Goal: Task Accomplishment & Management: Manage account settings

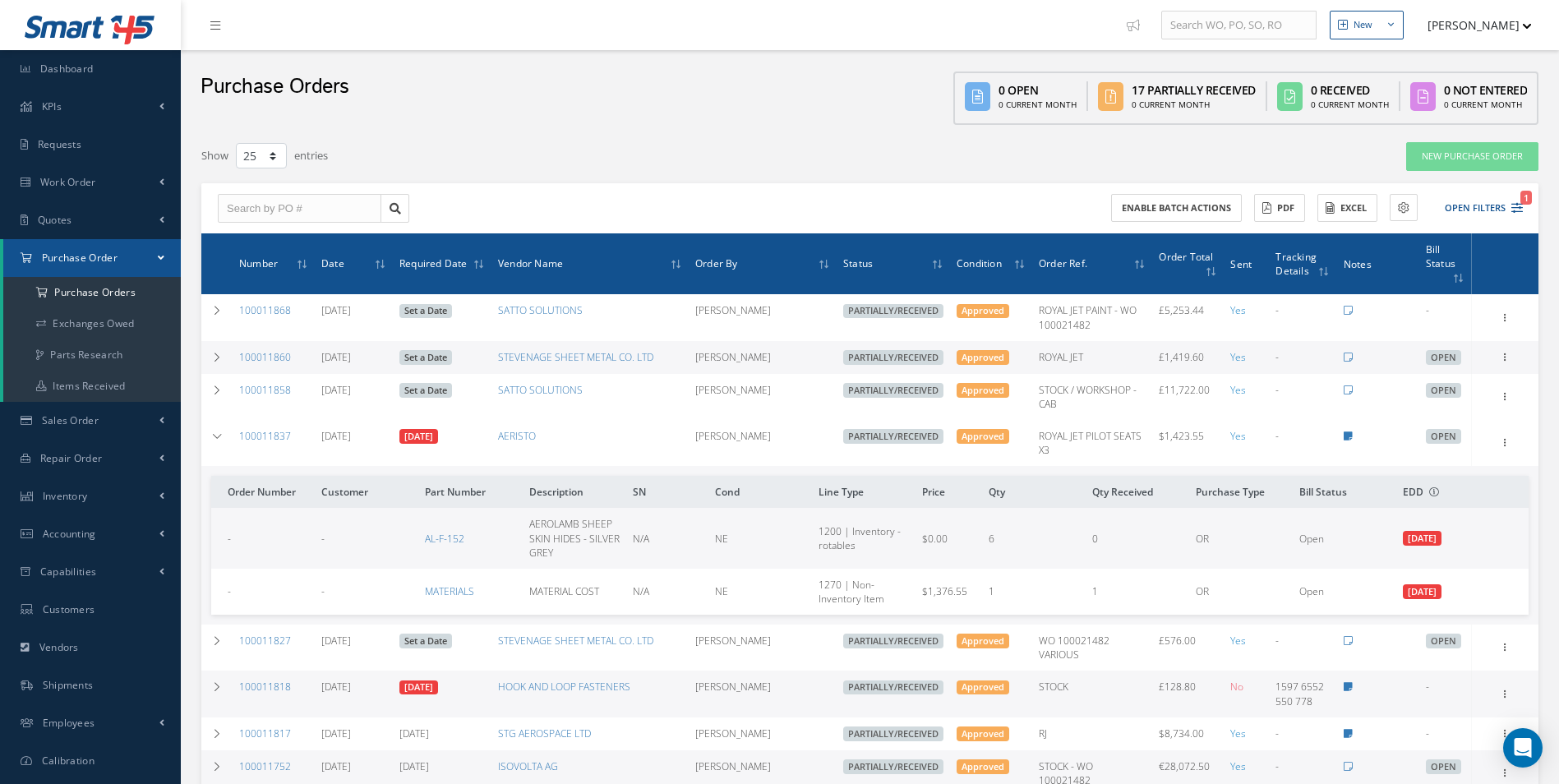
select select "25"
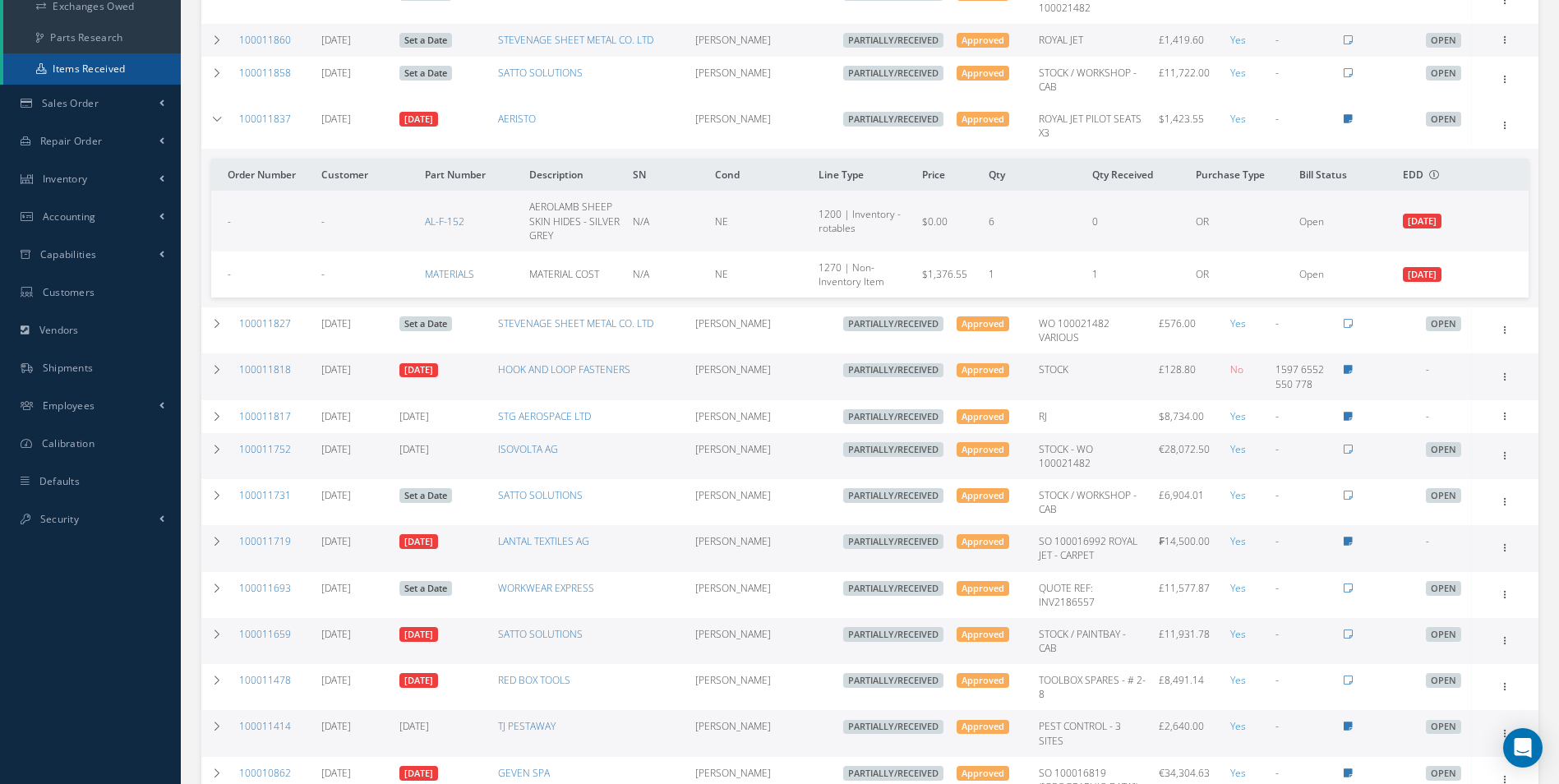
scroll to position [318, 0]
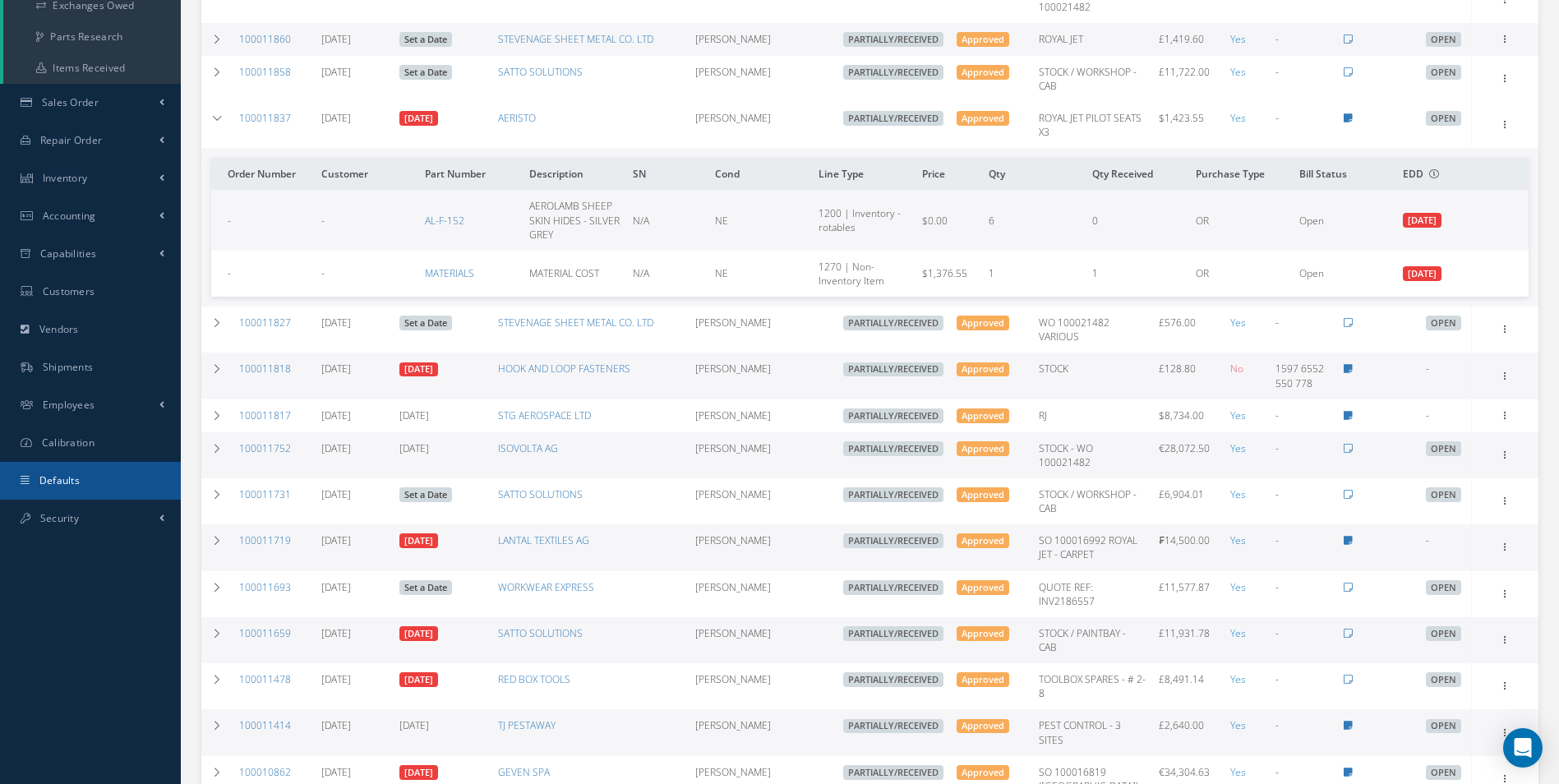
click at [97, 466] on link "Defaults" at bounding box center [90, 481] width 181 height 37
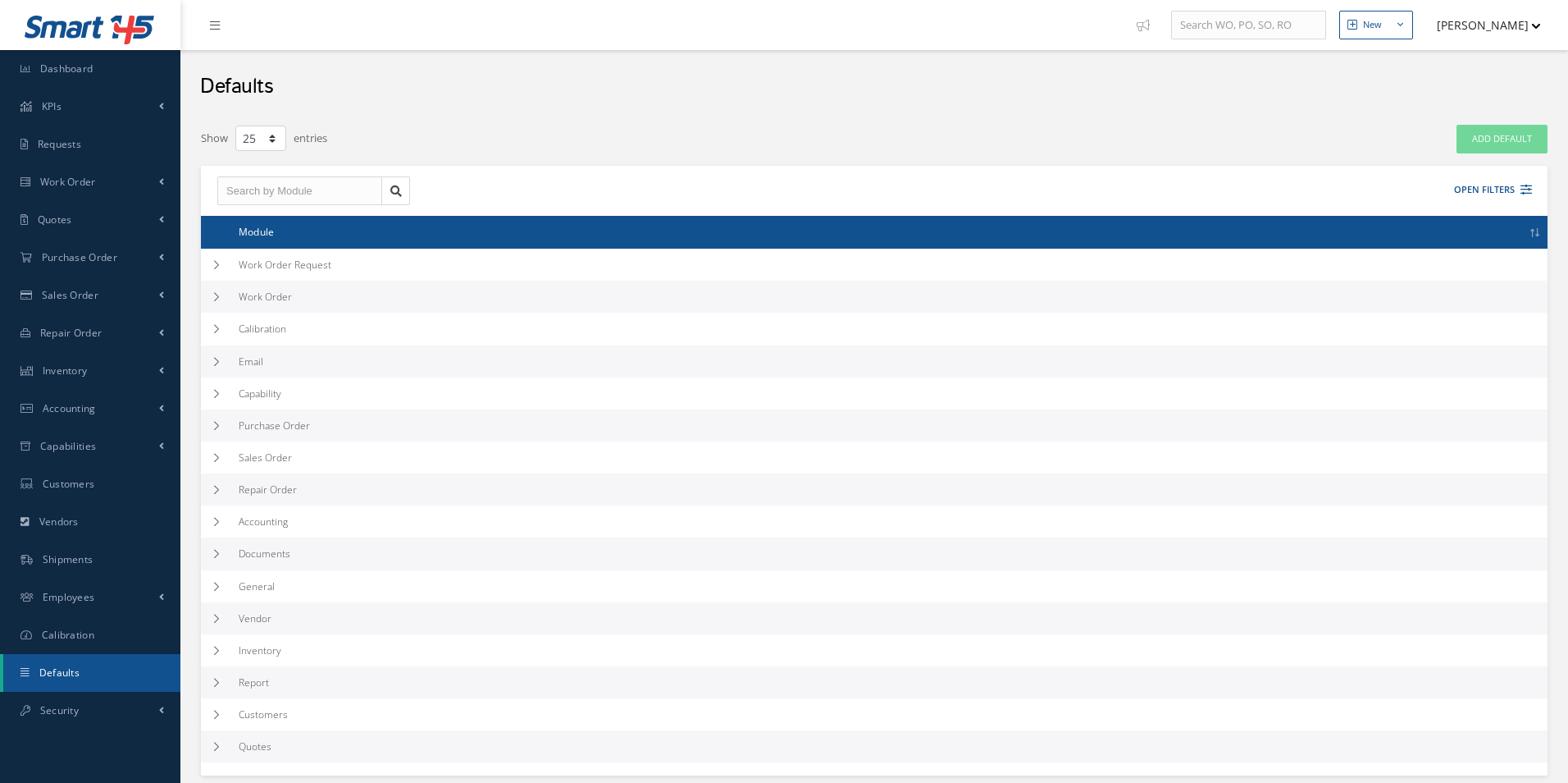
select select "25"
click at [223, 302] on td at bounding box center [216, 297] width 31 height 32
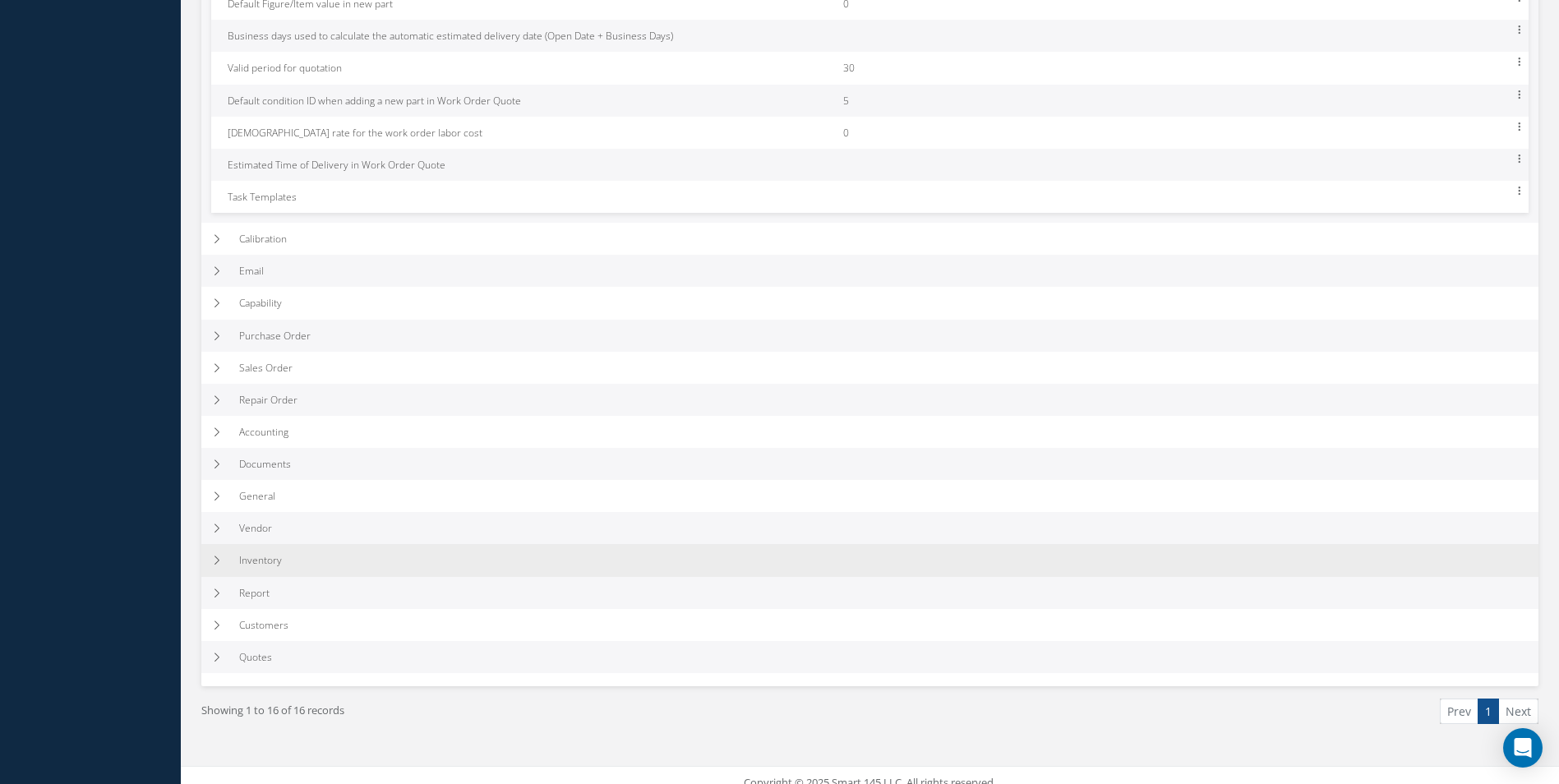
scroll to position [929, 0]
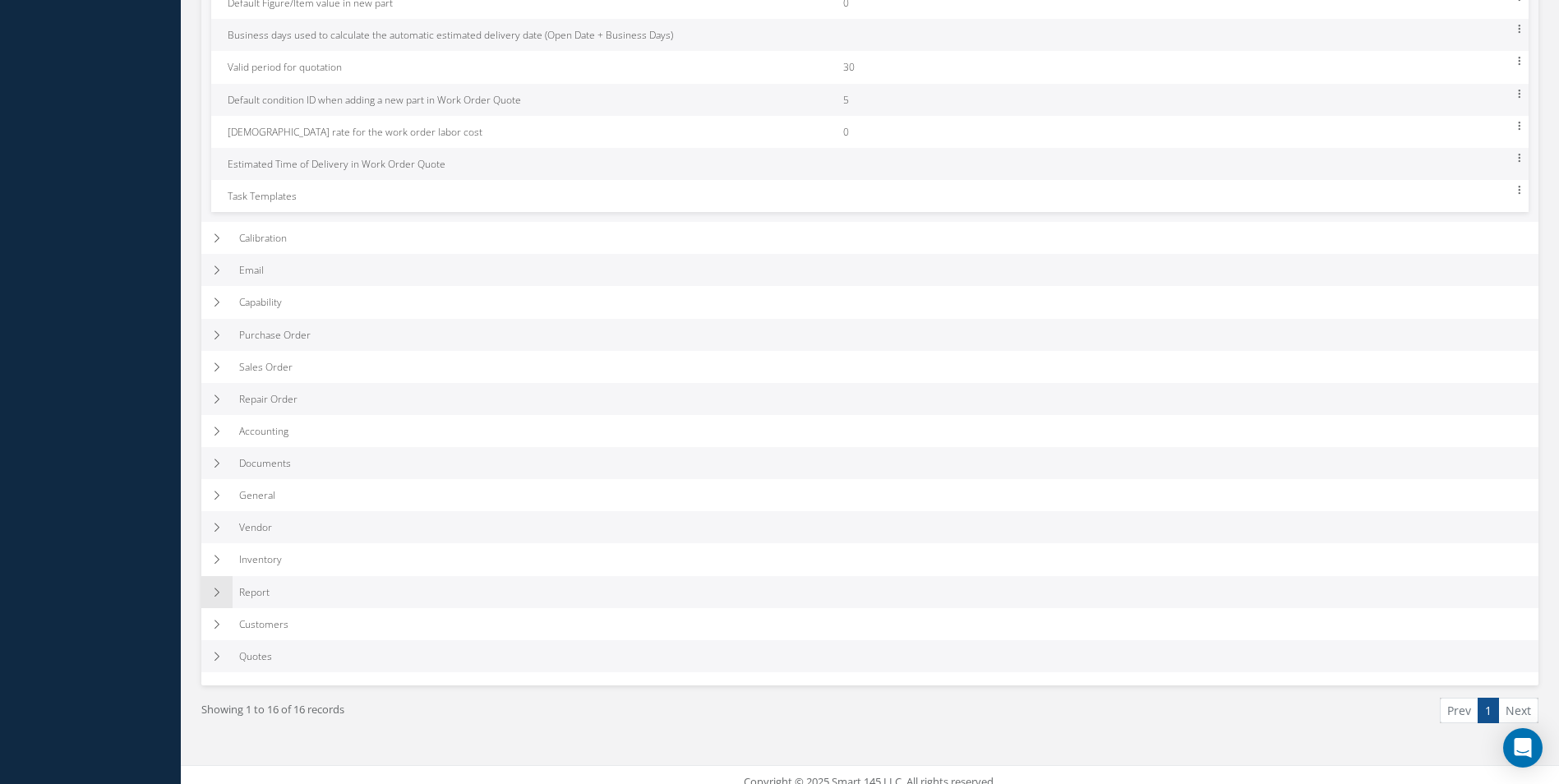
click at [222, 576] on td at bounding box center [216, 592] width 31 height 32
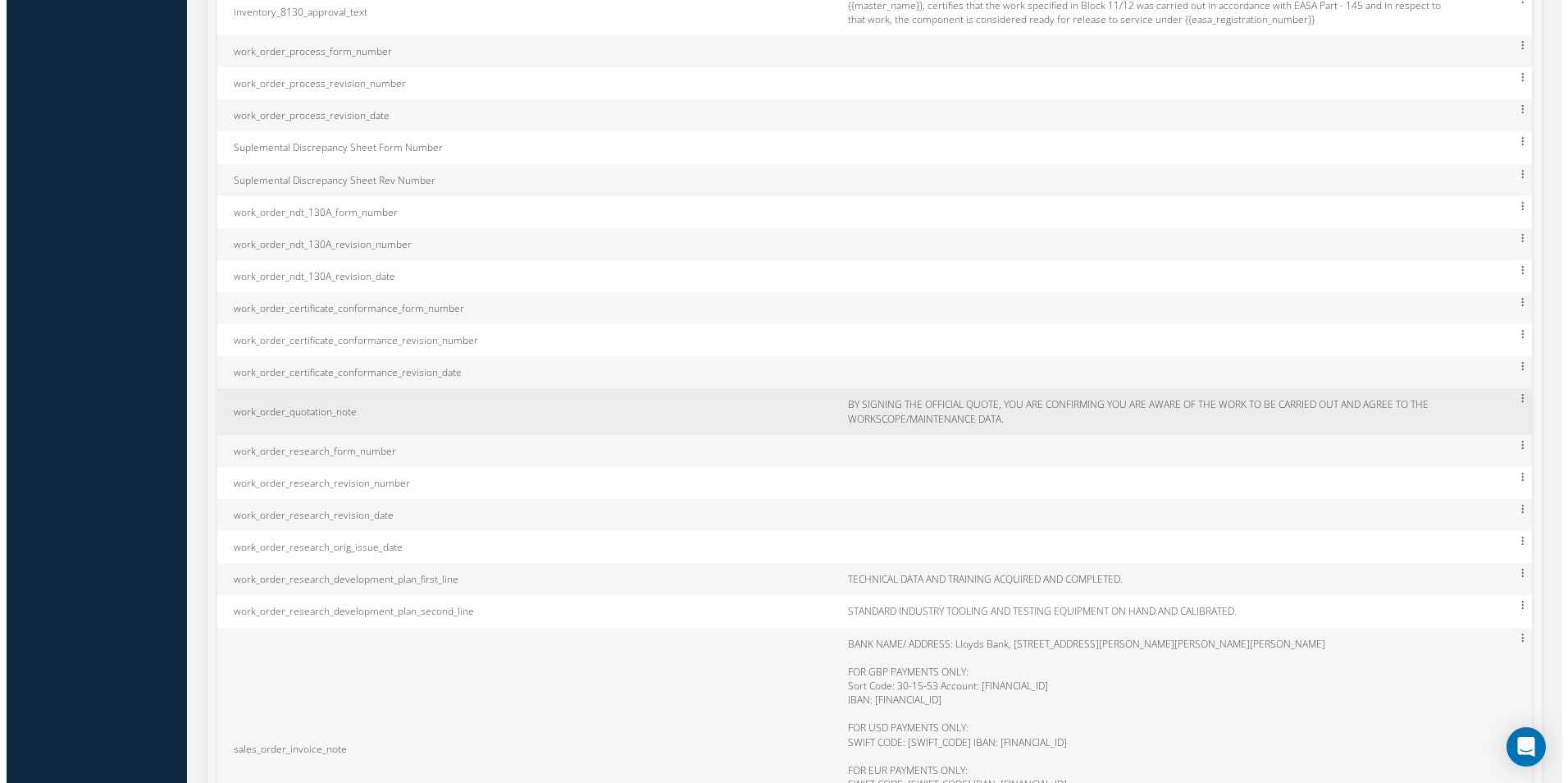
scroll to position [8749, 0]
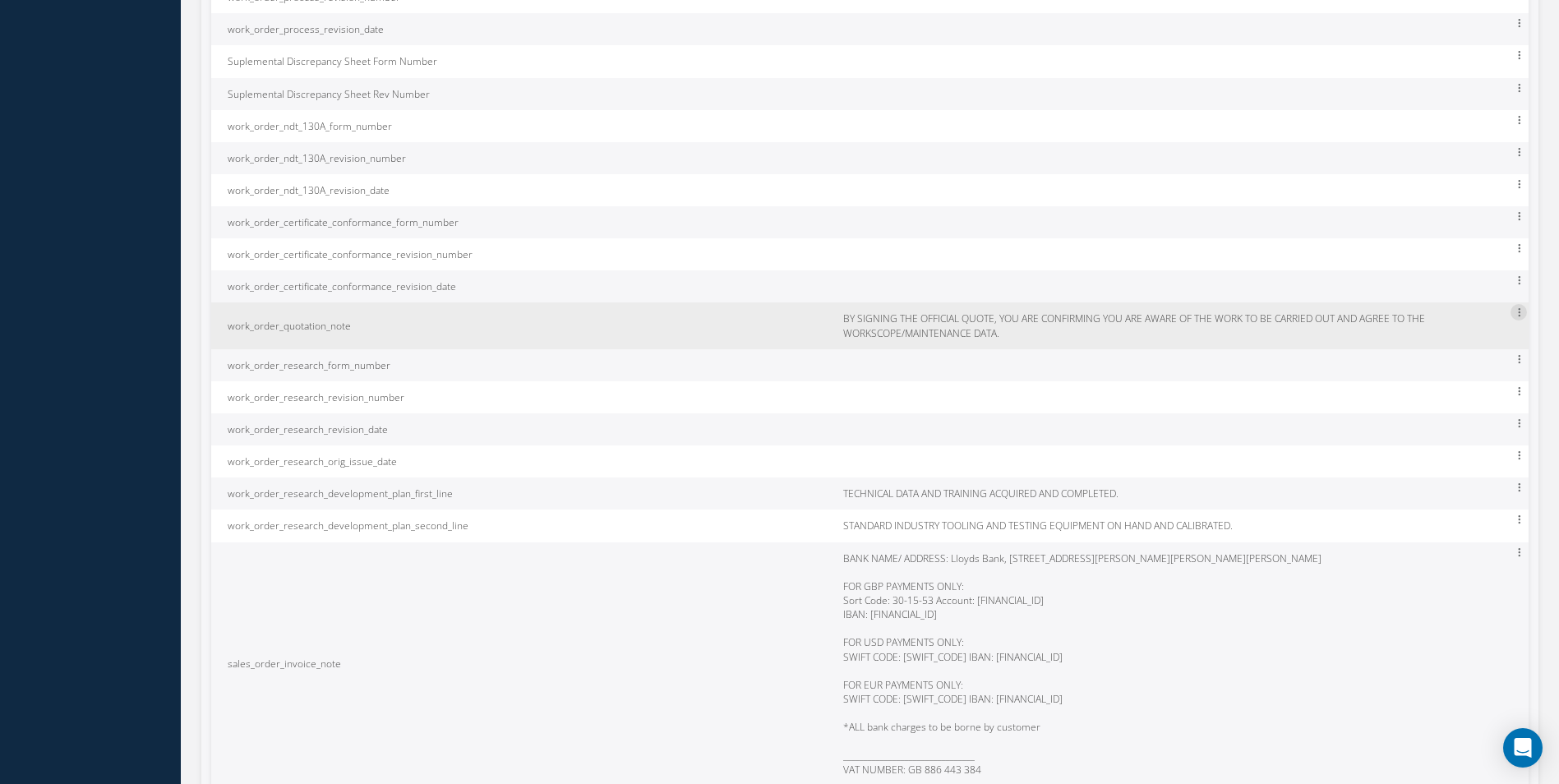
click at [1520, 310] on icon at bounding box center [1519, 310] width 17 height 14
click at [1467, 329] on link "Edit" at bounding box center [1443, 323] width 130 height 22
type input "work_order_quotation_note"
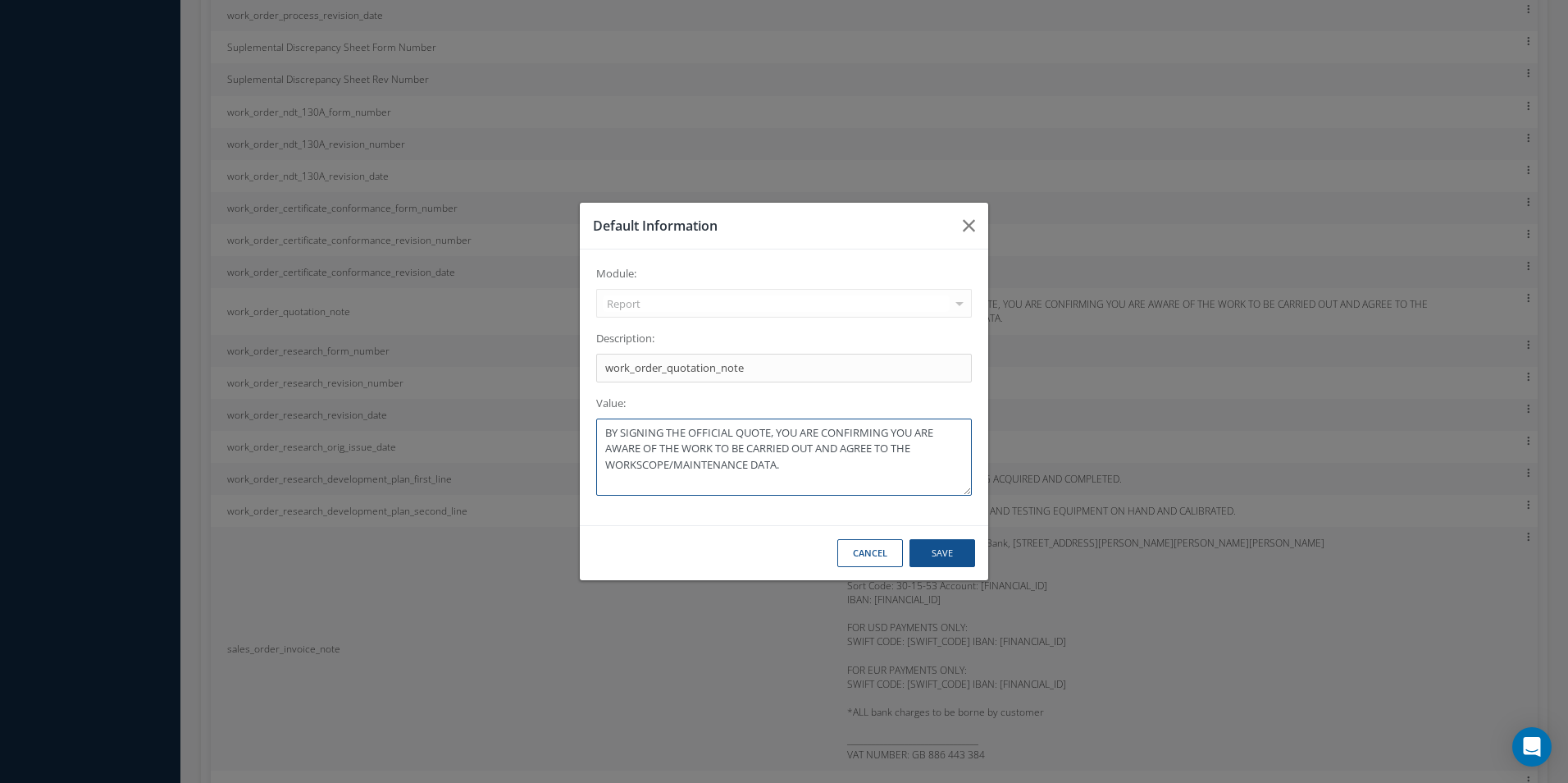
click at [805, 474] on textarea "BY SIGNING THE OFFICIAL QUOTE, YOU ARE CONFIRMING YOU ARE AWARE OF THE WORK TO …" at bounding box center [784, 457] width 376 height 77
paste textarea "QUOTE DOES NOT INCLUDE ADDITIONAL DAMAGE THAT COULD BE FOUND DURING THE REPAIR.…"
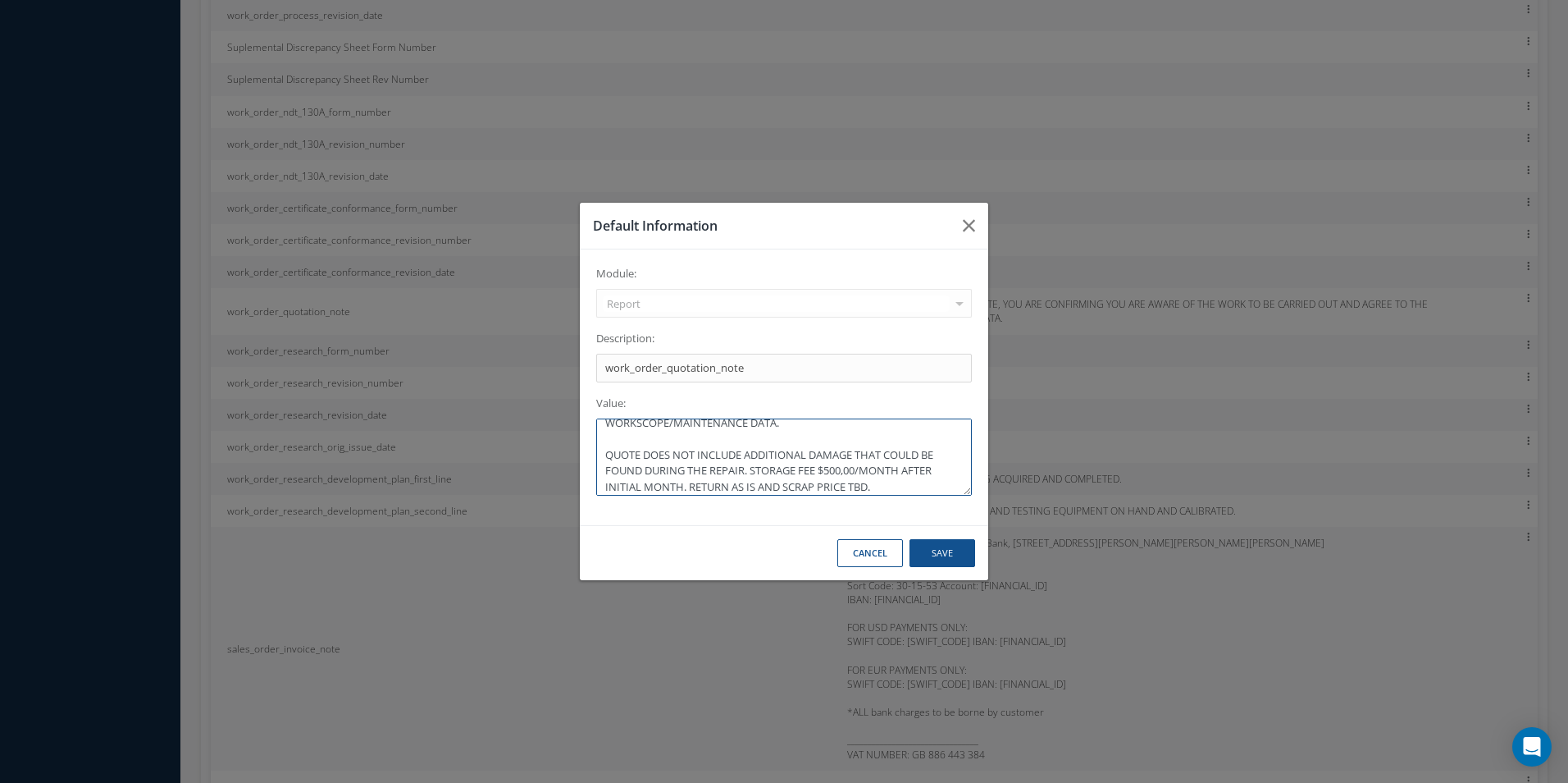
type textarea "BY SIGNING THE OFFICIAL QUOTE, YOU ARE CONFIRMING YOU ARE AWARE OF THE WORK TO …"
click at [951, 554] on button "Save" at bounding box center [942, 553] width 65 height 29
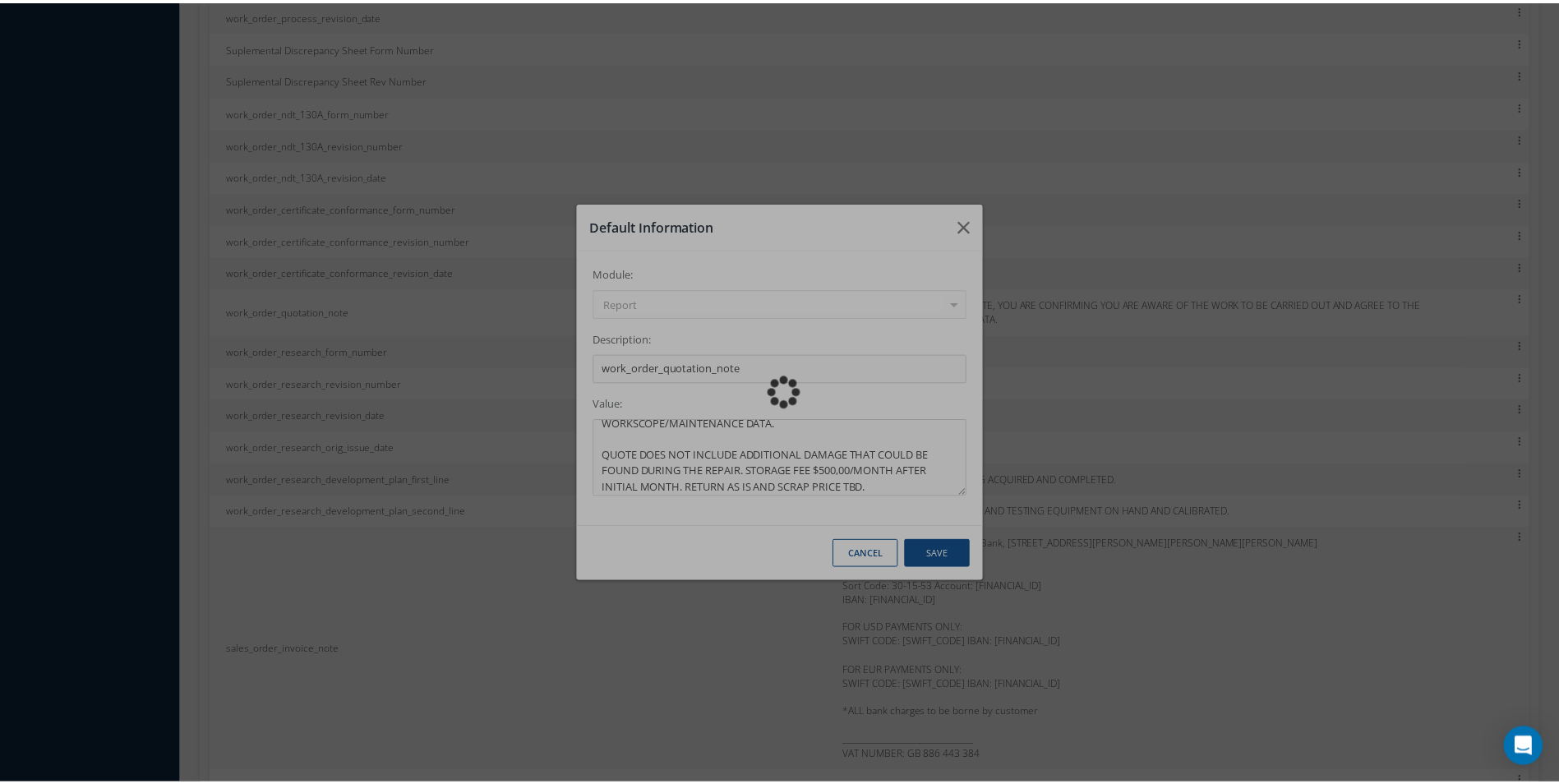
scroll to position [0, 0]
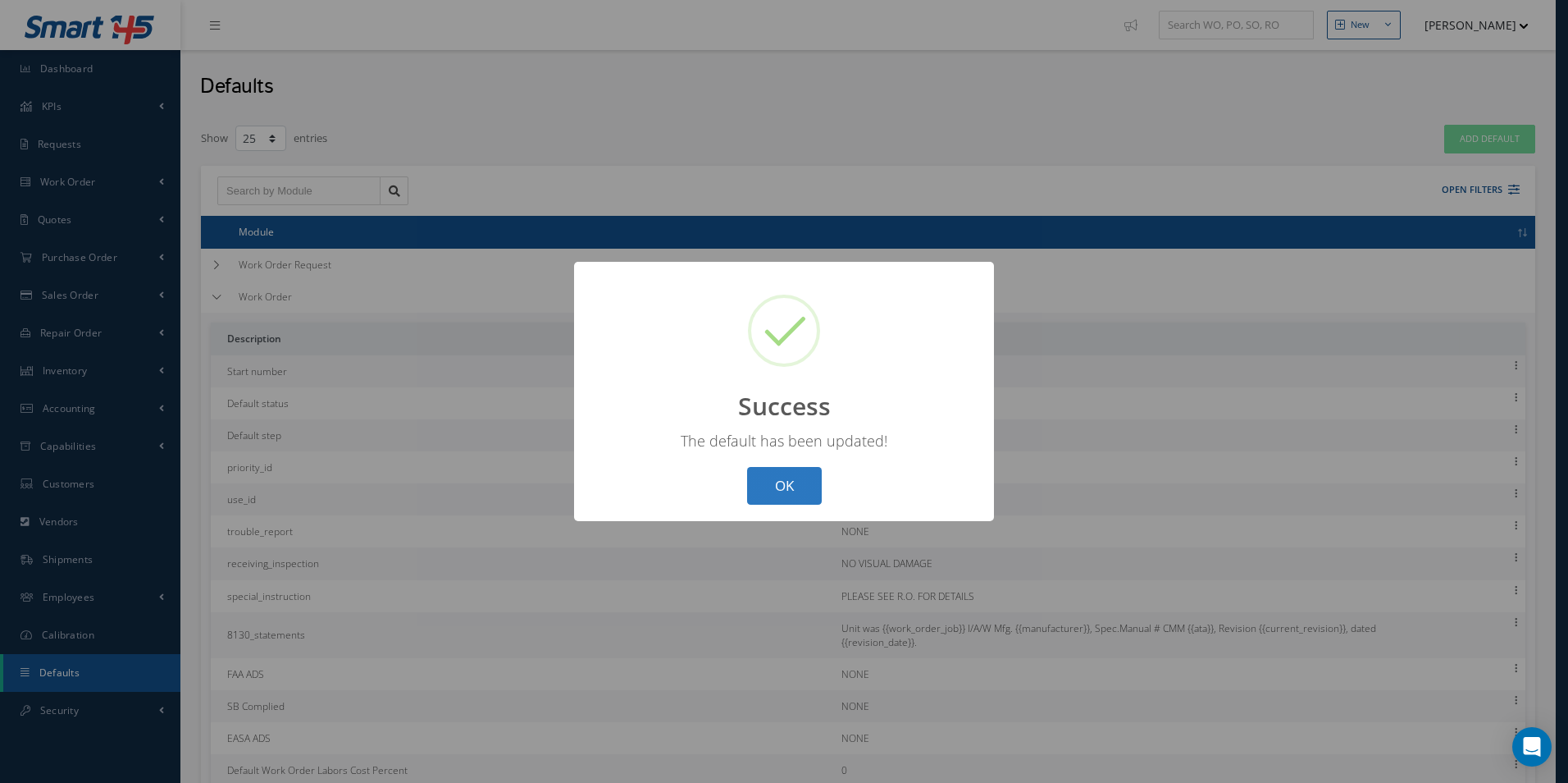
click at [773, 494] on button "OK" at bounding box center [784, 486] width 75 height 38
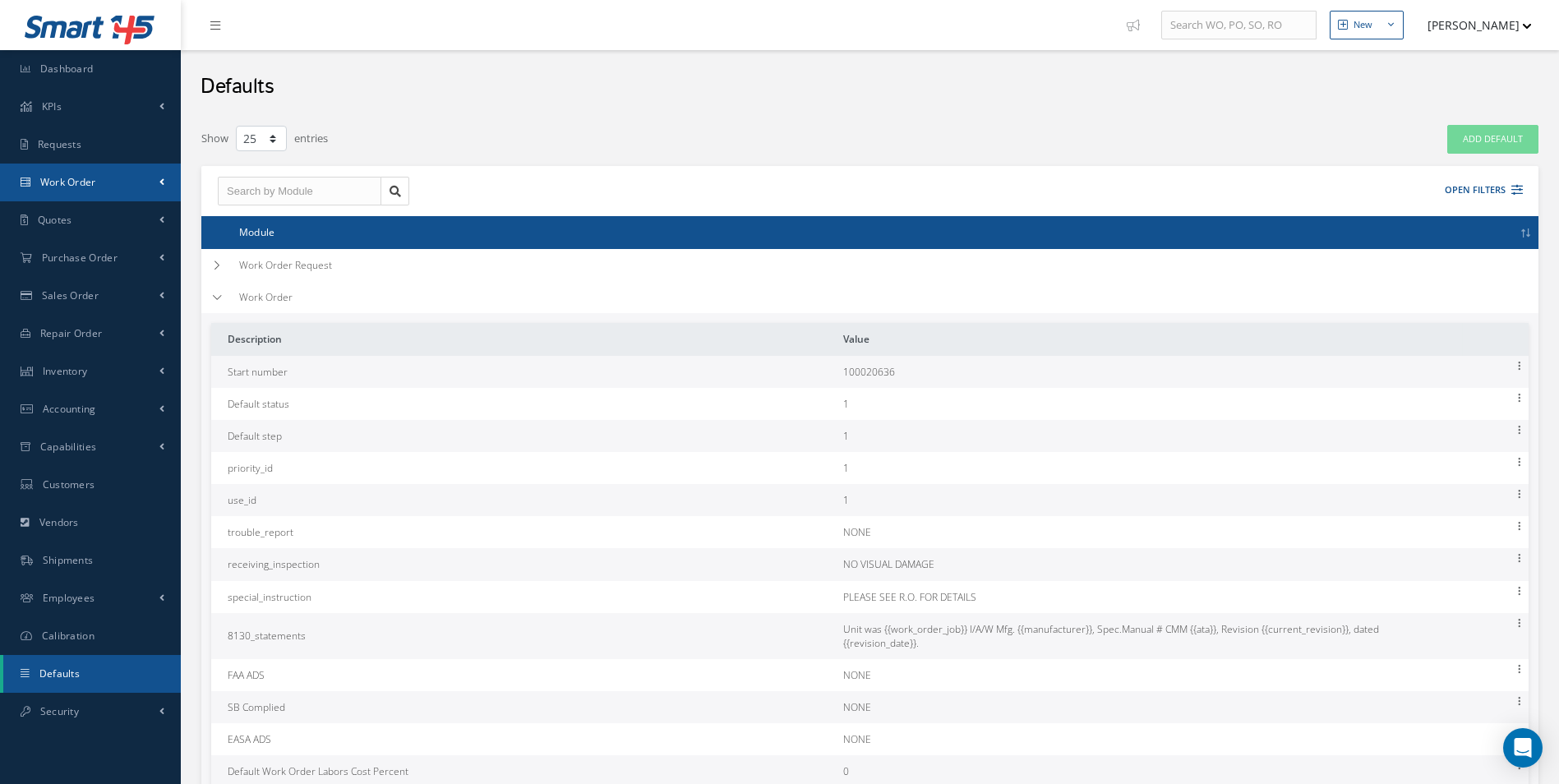
click at [121, 189] on link "Work Order" at bounding box center [90, 183] width 181 height 37
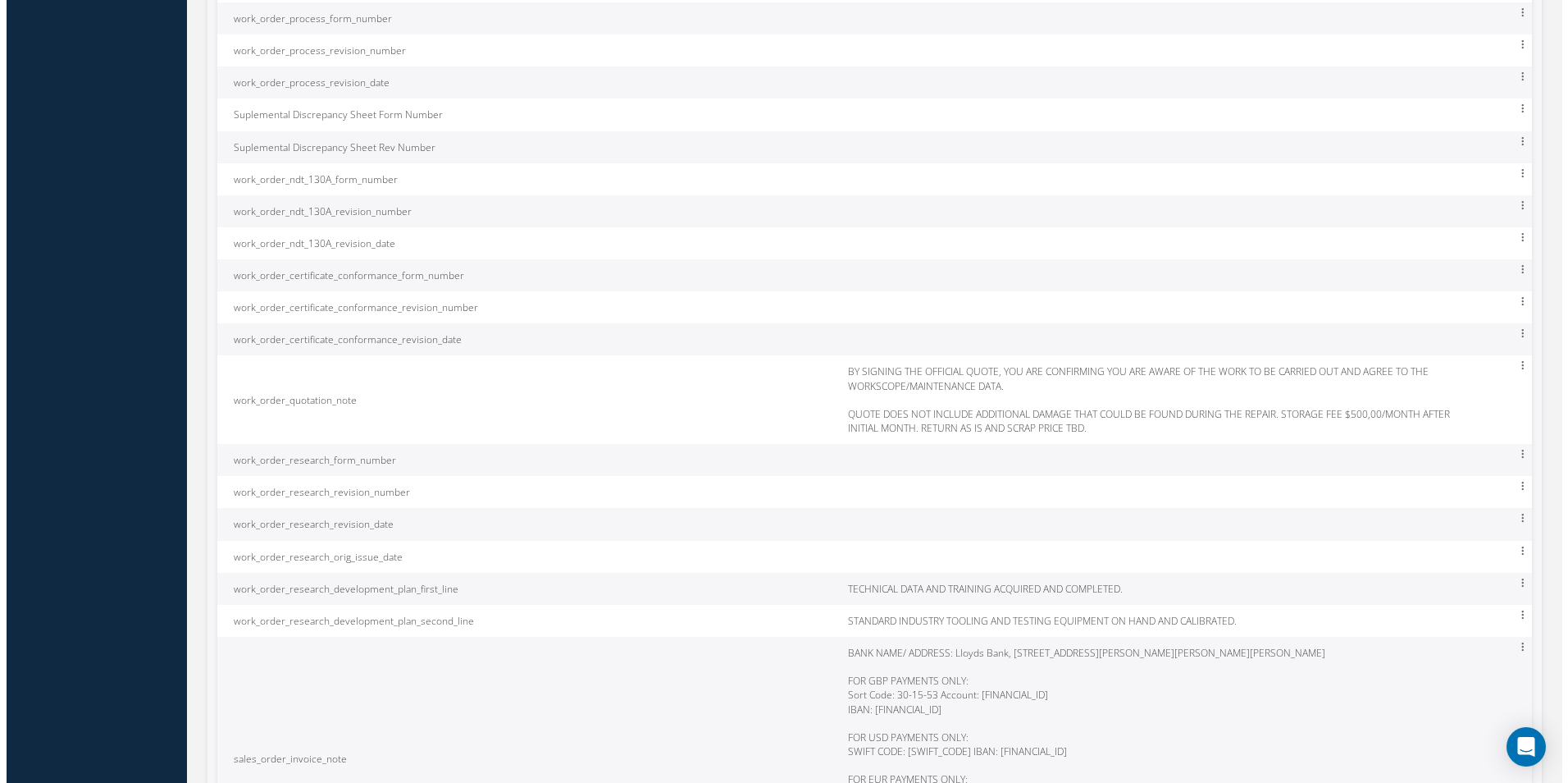
scroll to position [8680, 0]
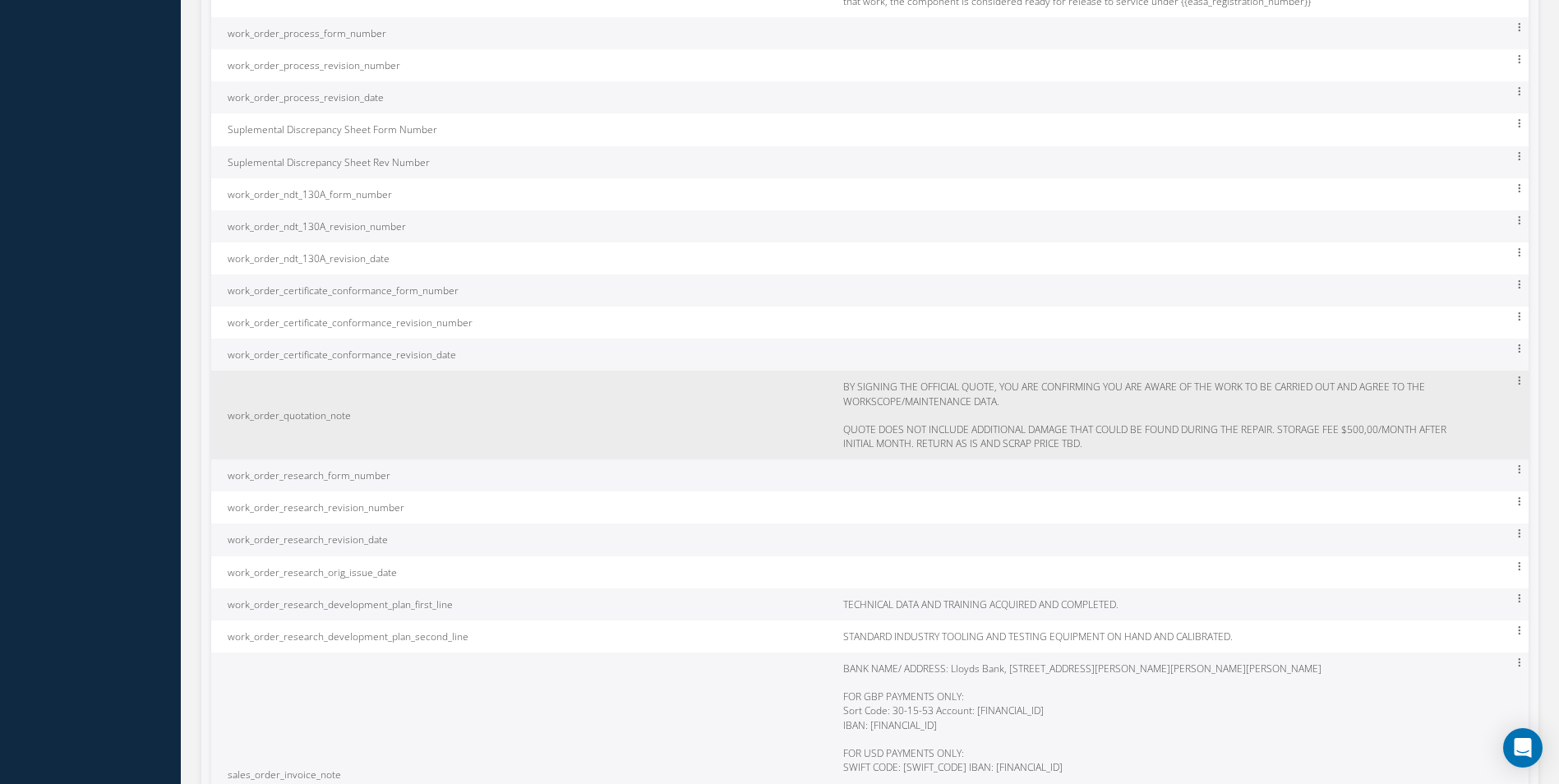
click at [1517, 391] on div "Edit" at bounding box center [1518, 380] width 20 height 20
click at [1517, 388] on div at bounding box center [1519, 380] width 17 height 17
click at [1502, 393] on link "Edit" at bounding box center [1443, 392] width 130 height 22
type input "work_order_quotation_note"
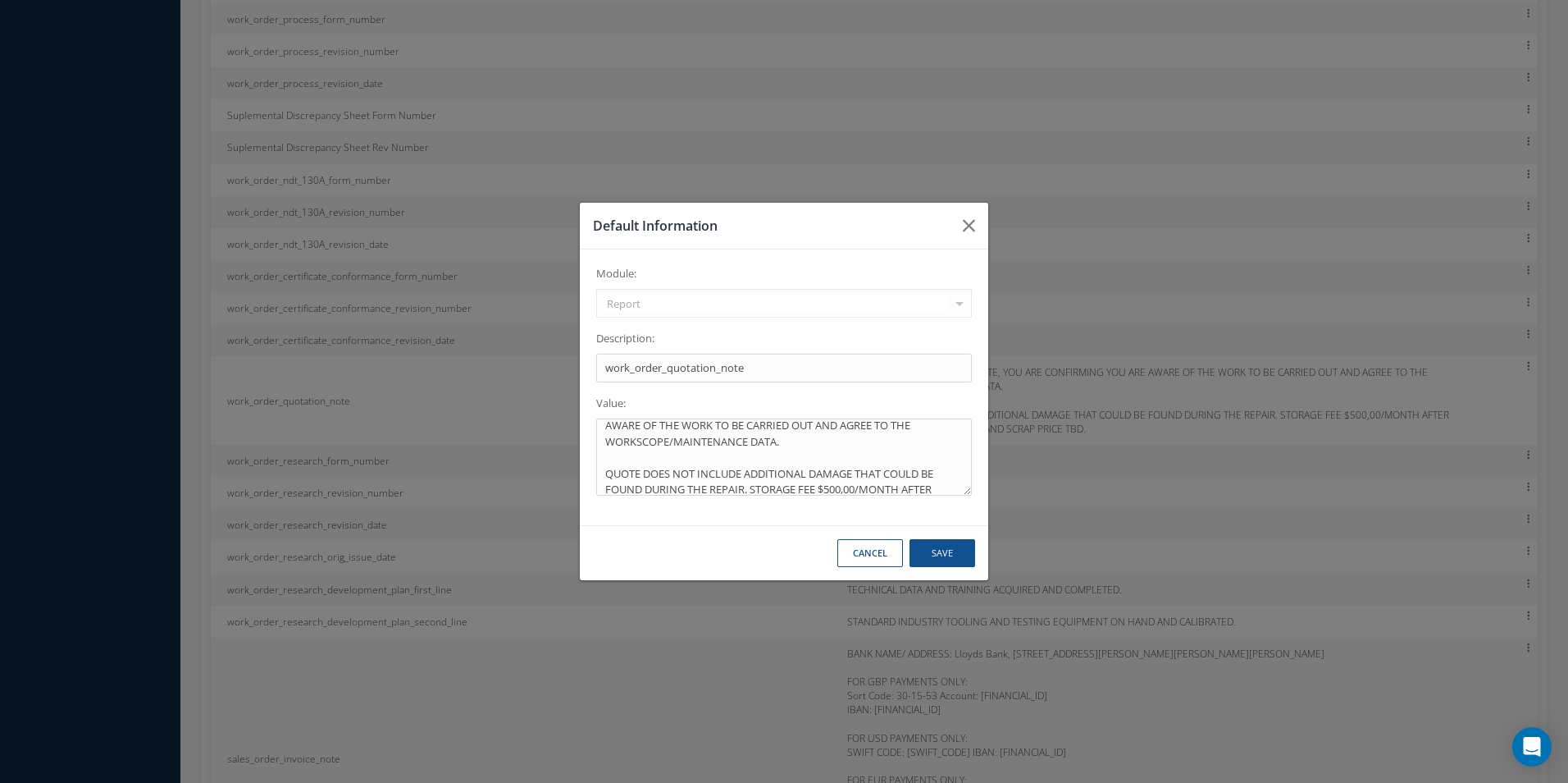
scroll to position [48, 0]
click at [927, 487] on textarea "BY SIGNING THE OFFICIAL QUOTE, YOU ARE CONFIRMING YOU ARE AWARE OF THE WORK TO …" at bounding box center [784, 457] width 376 height 77
paste textarea "[ ] Approved [ ] RAI* [ ] Scrap* * = evaluation fee will apply"
type textarea "BY SIGNING THE OFFICIAL QUOTE, YOU ARE CONFIRMING YOU ARE AWARE OF THE WORK TO …"
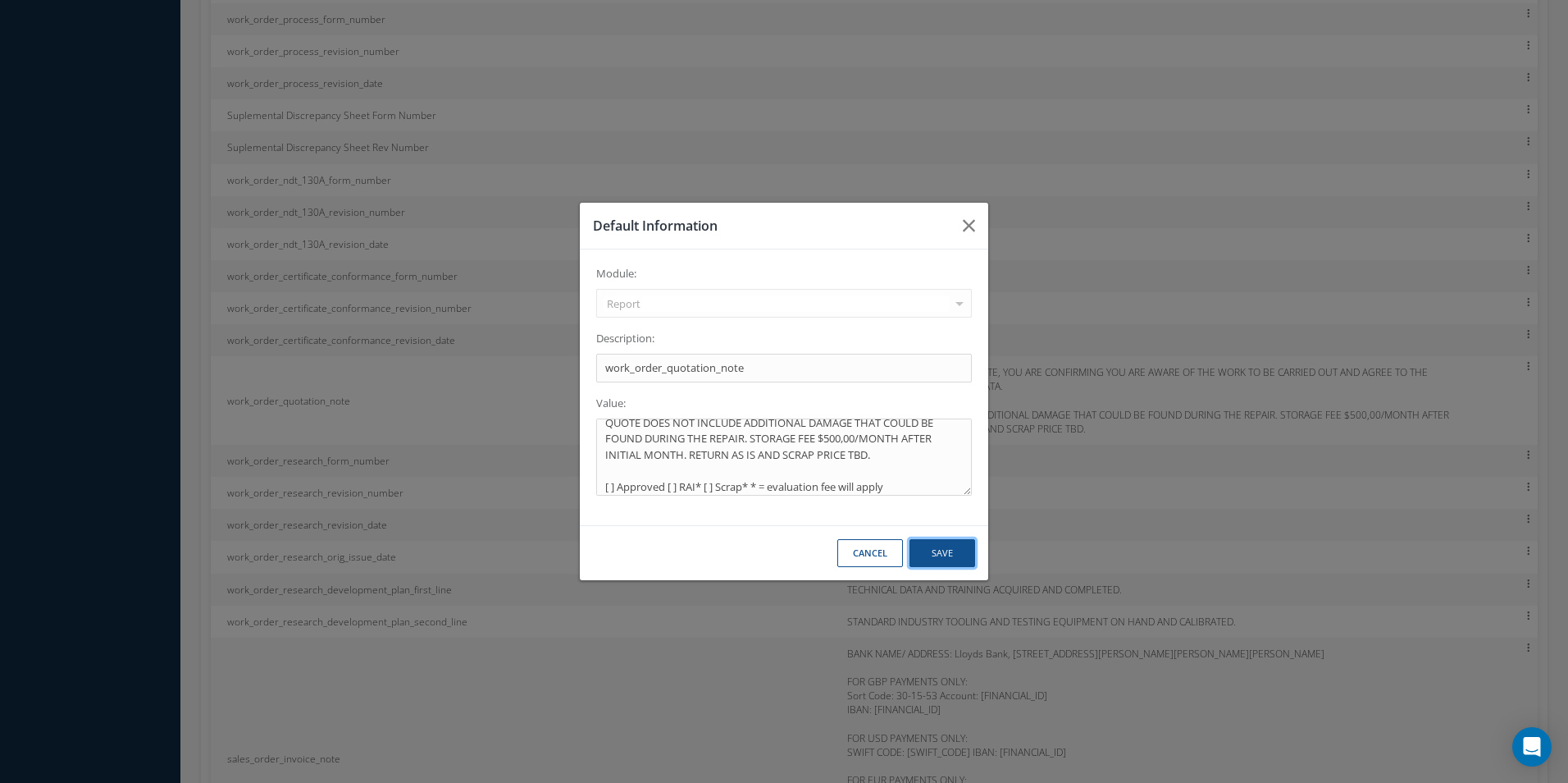
click at [923, 544] on button "Save" at bounding box center [942, 553] width 65 height 29
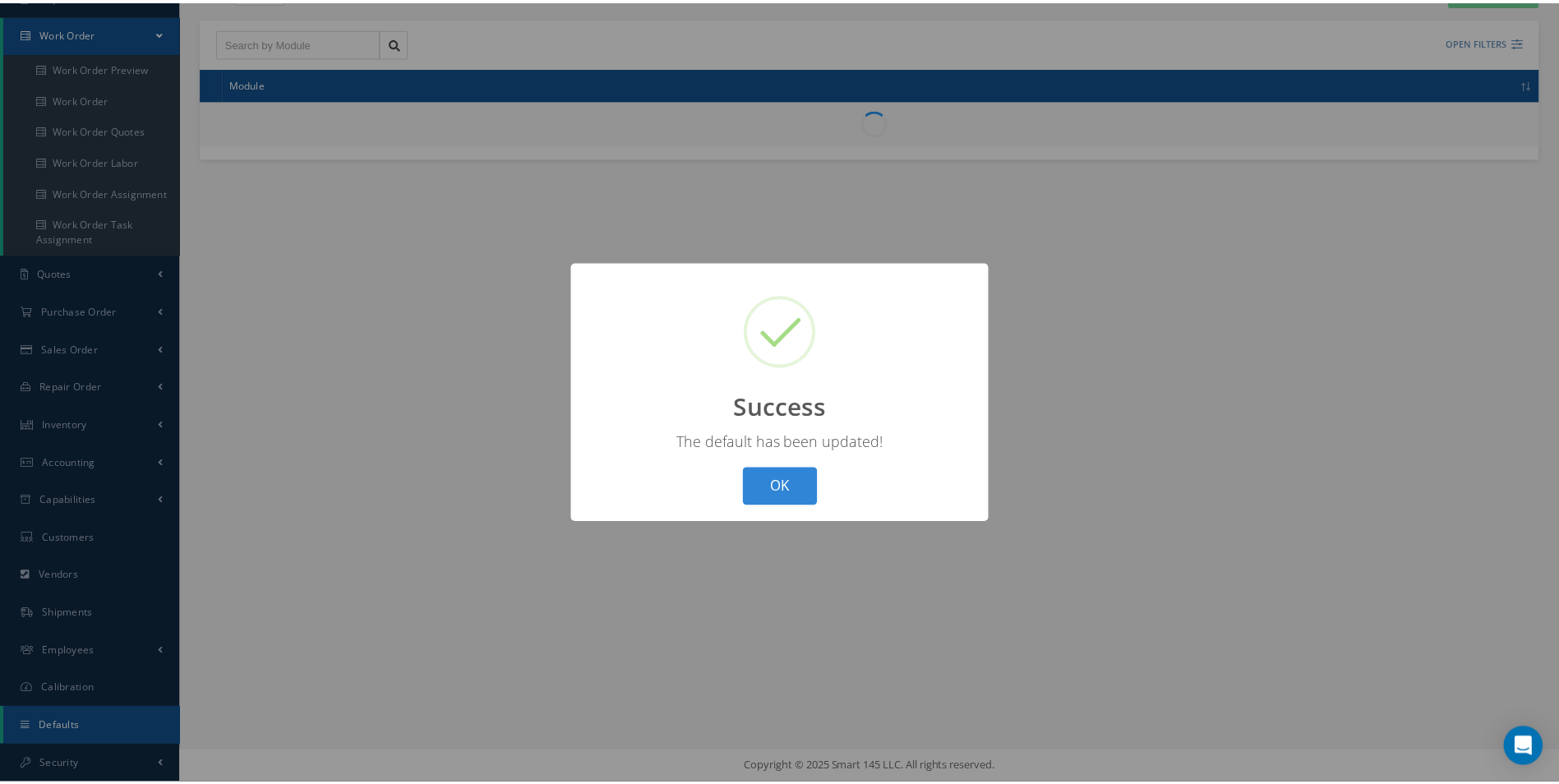
scroll to position [149, 0]
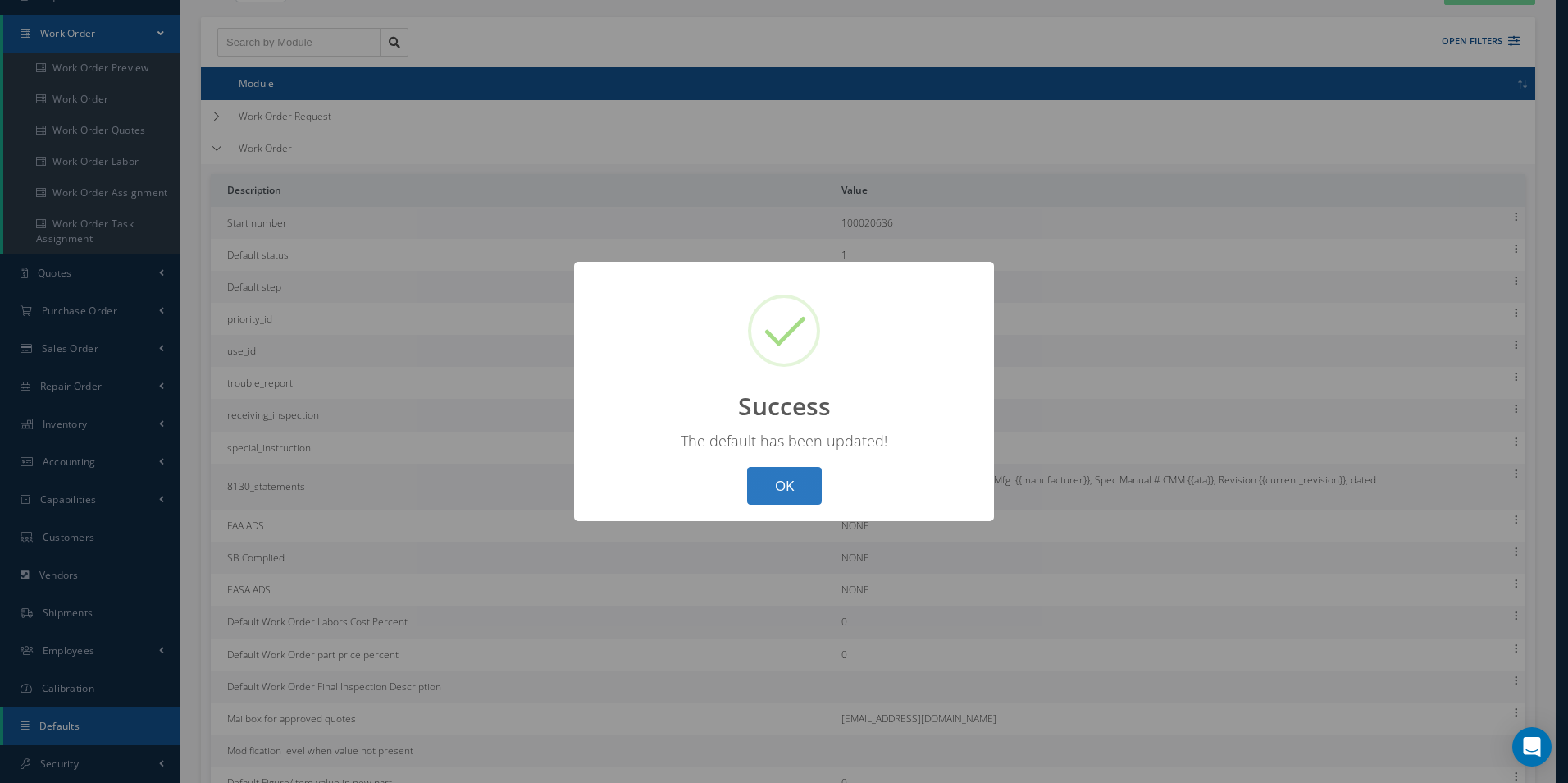
click at [779, 479] on button "OK" at bounding box center [784, 486] width 75 height 38
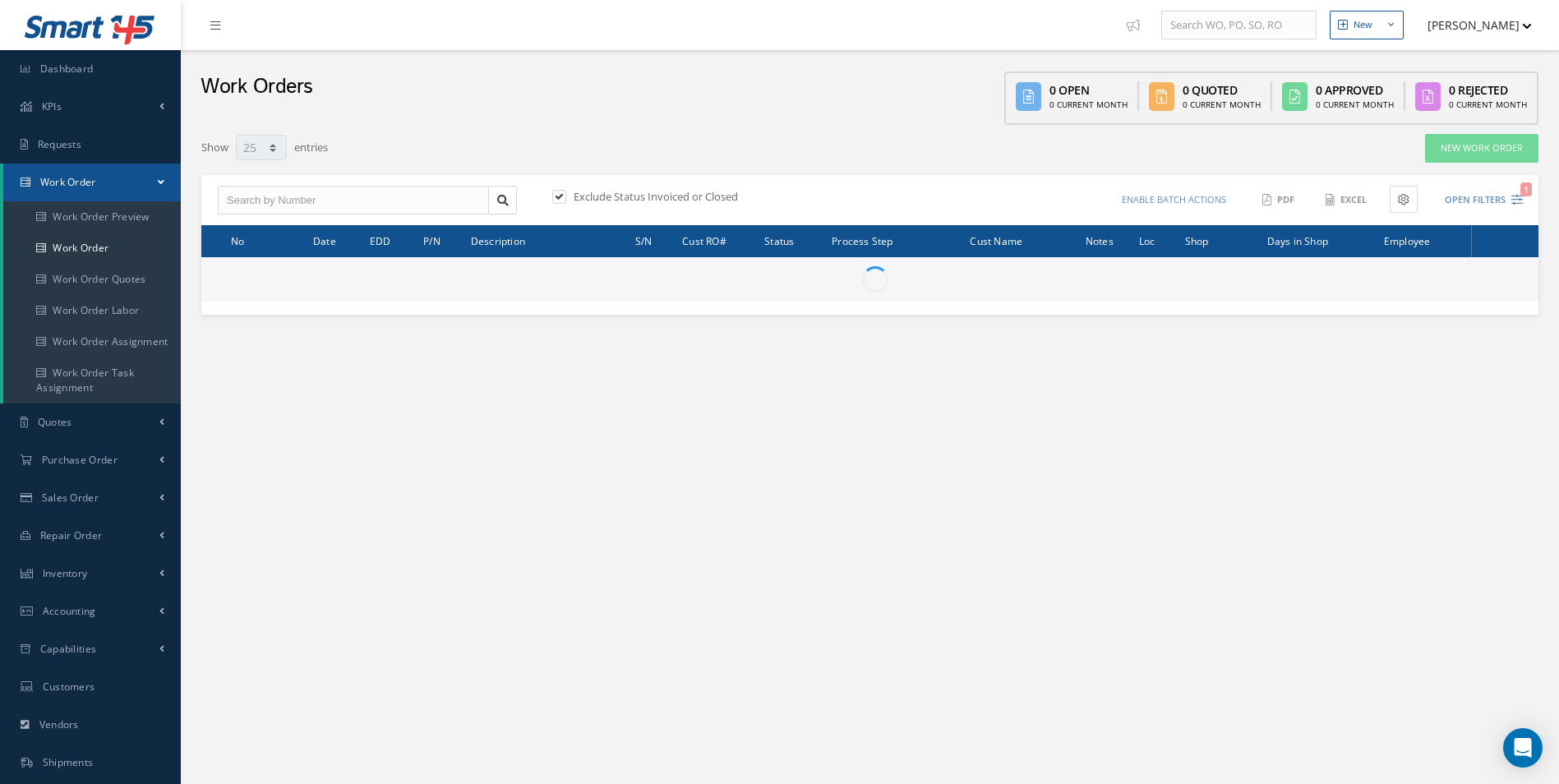
select select "25"
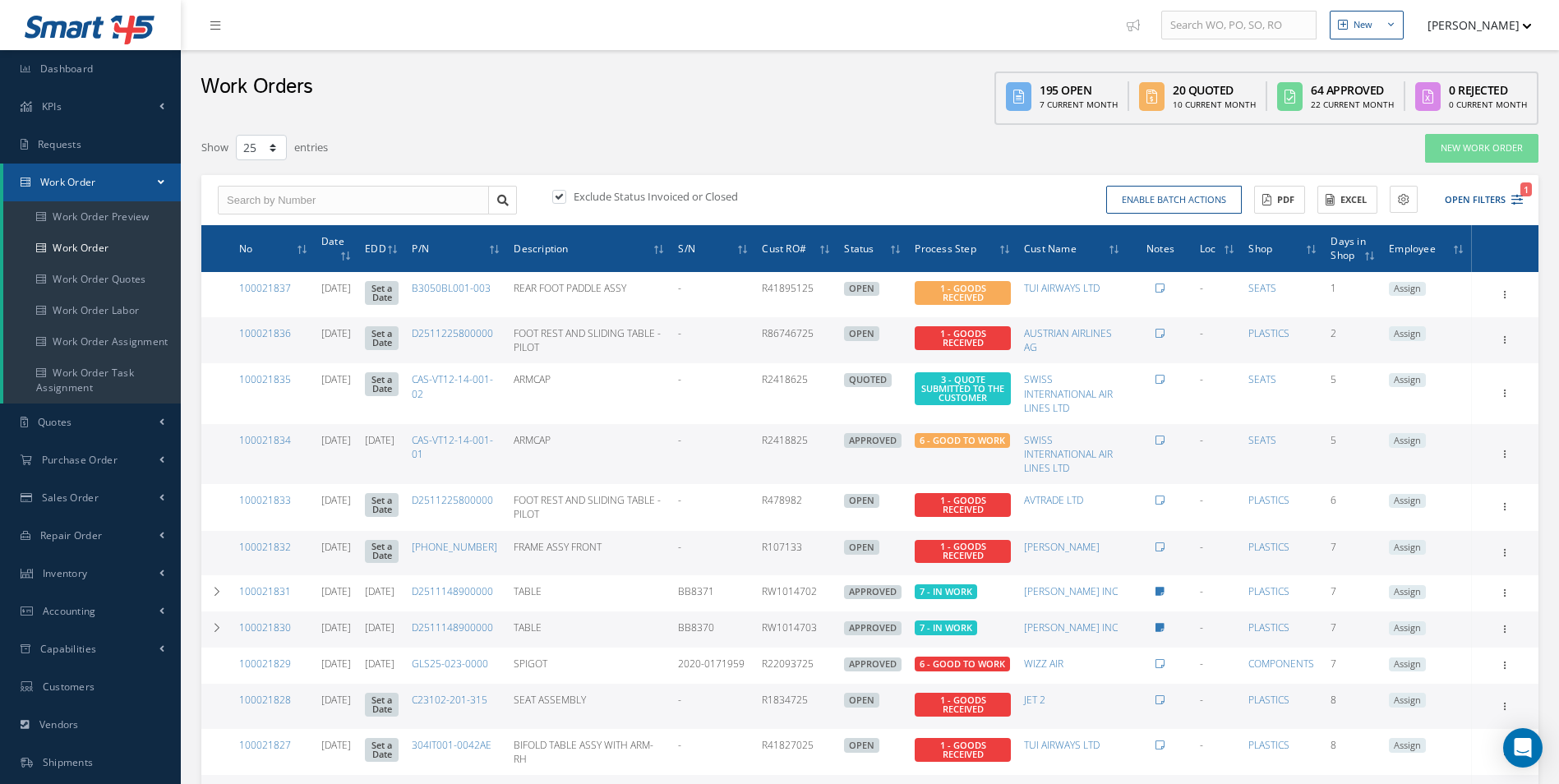
drag, startPoint x: 200, startPoint y: 37, endPoint x: 215, endPoint y: 42, distance: 15.8
click at [200, 37] on link at bounding box center [218, 24] width 44 height 27
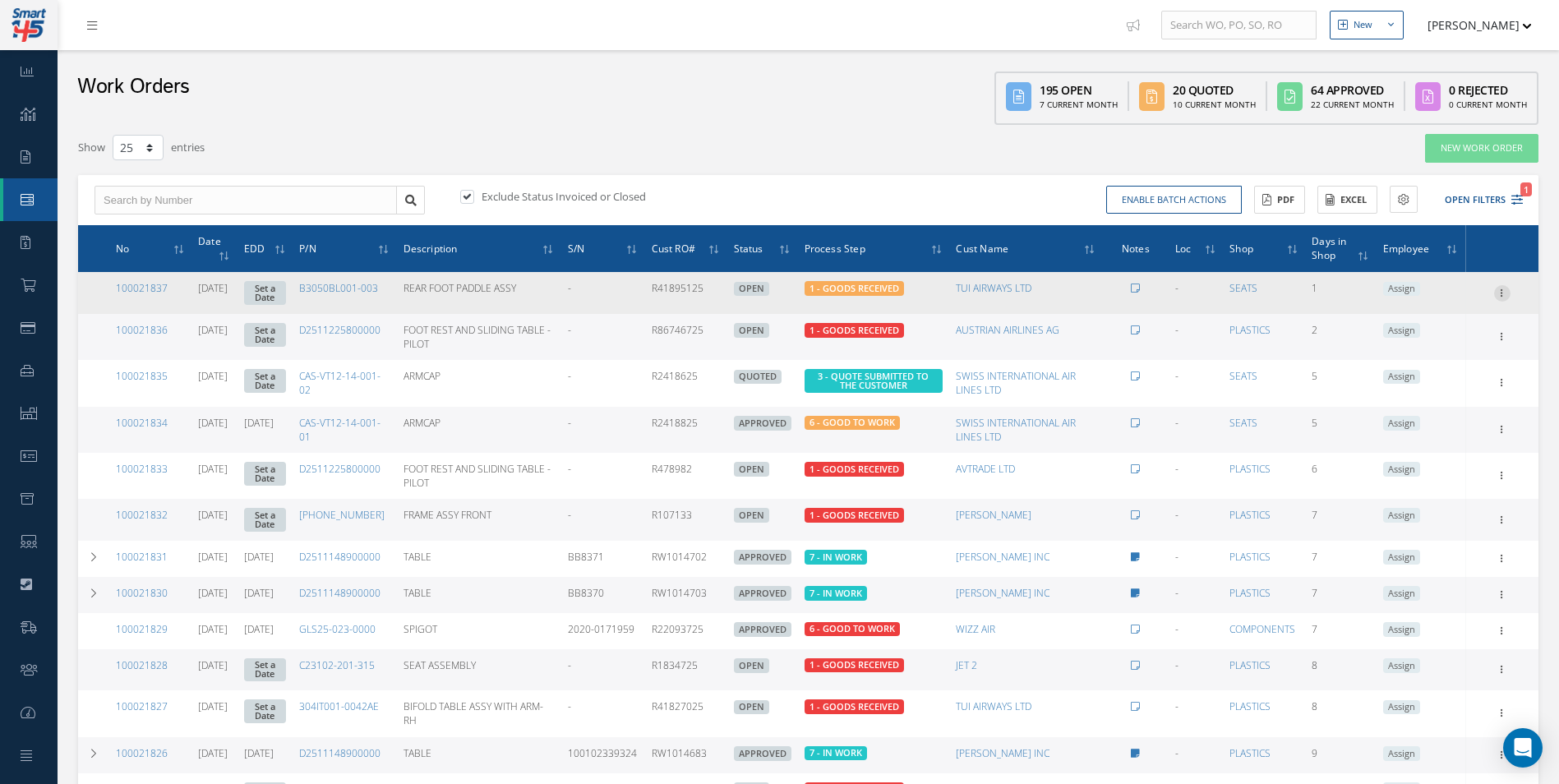
click at [1500, 290] on icon at bounding box center [1502, 291] width 17 height 13
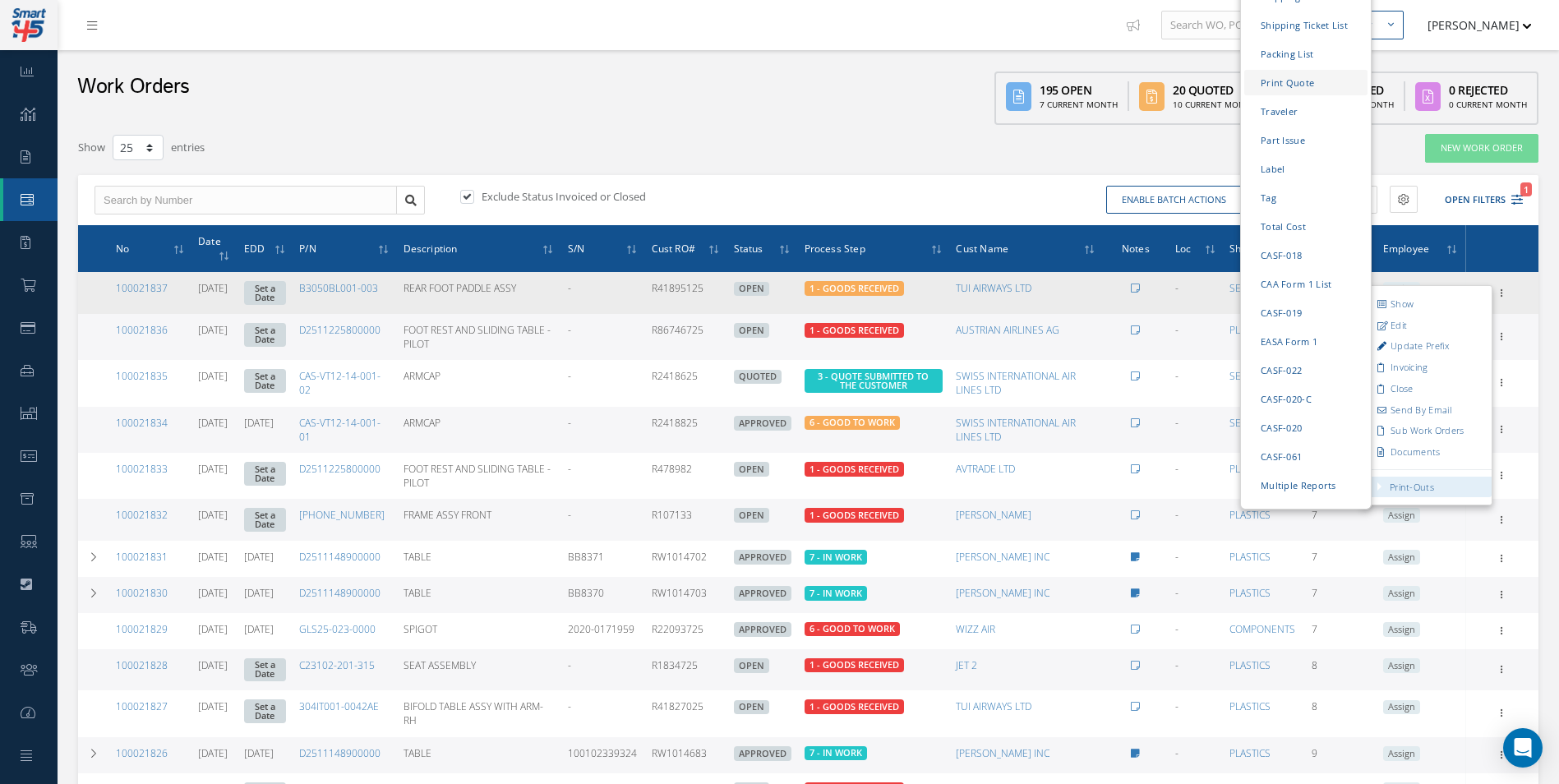
click at [1318, 69] on link "Print Quote" at bounding box center [1306, 81] width 124 height 25
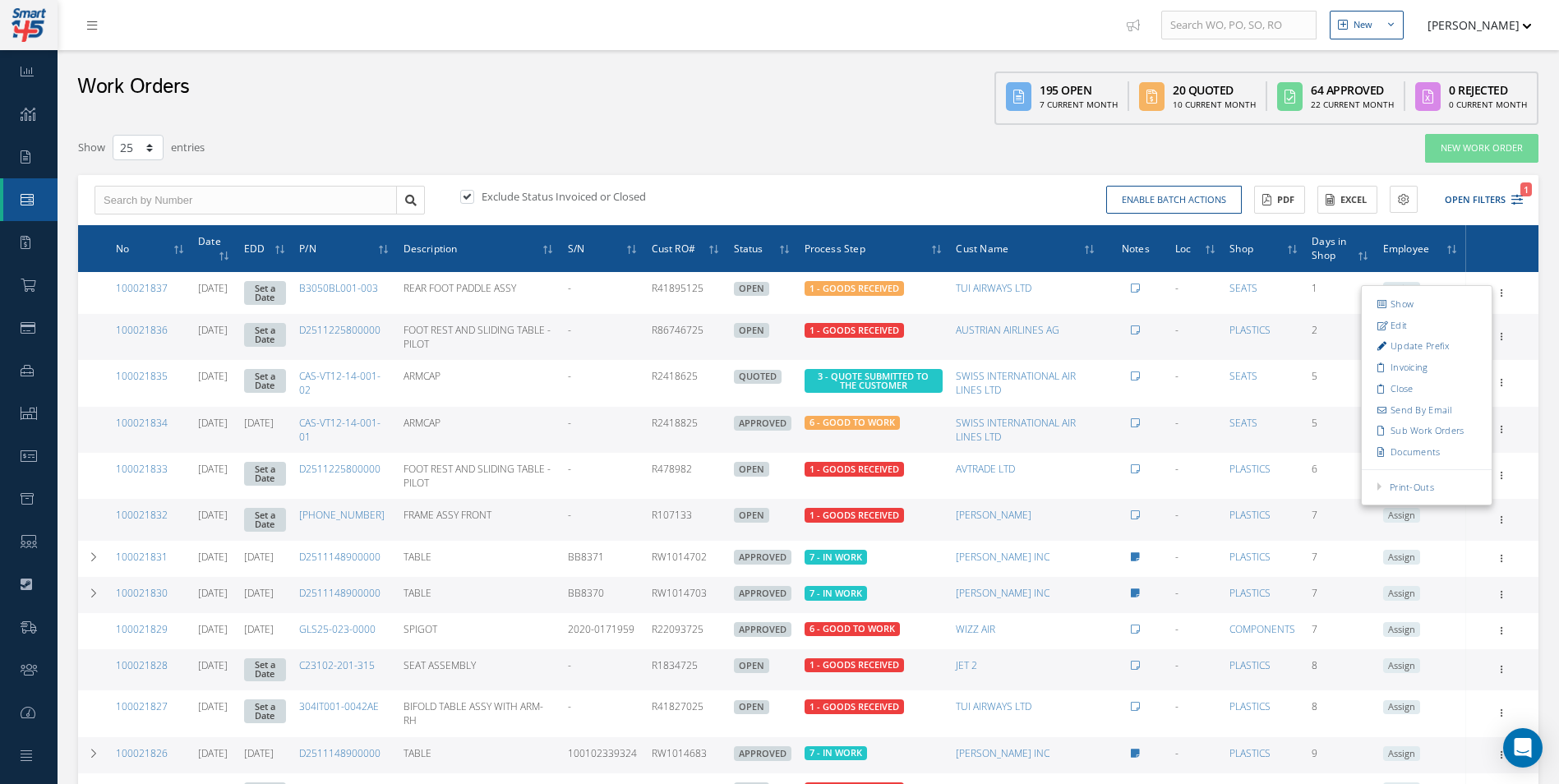
click at [831, 138] on div "Show 10 25 50 100 entries" at bounding box center [498, 148] width 866 height 30
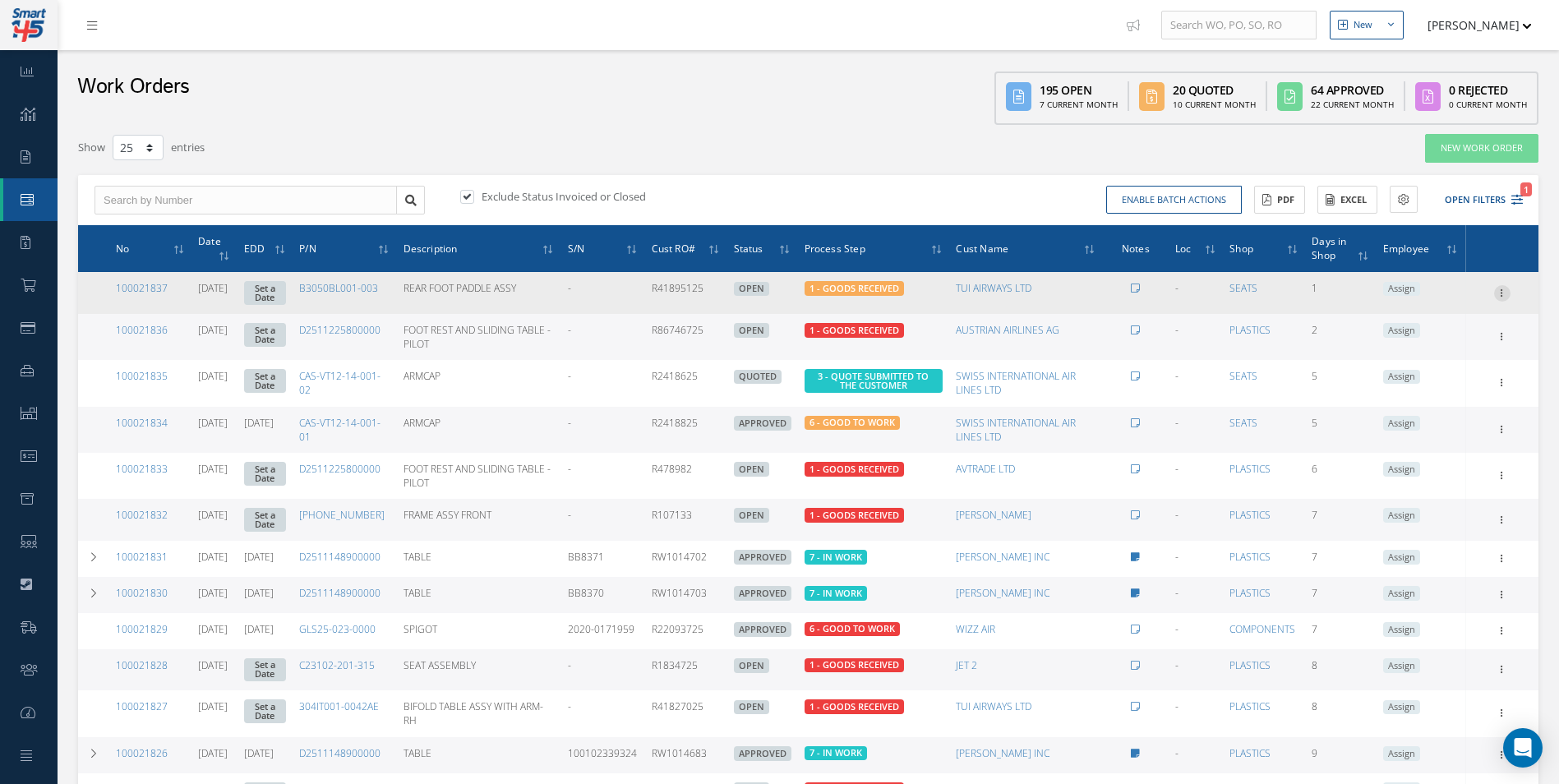
click at [1509, 285] on icon at bounding box center [1502, 291] width 17 height 13
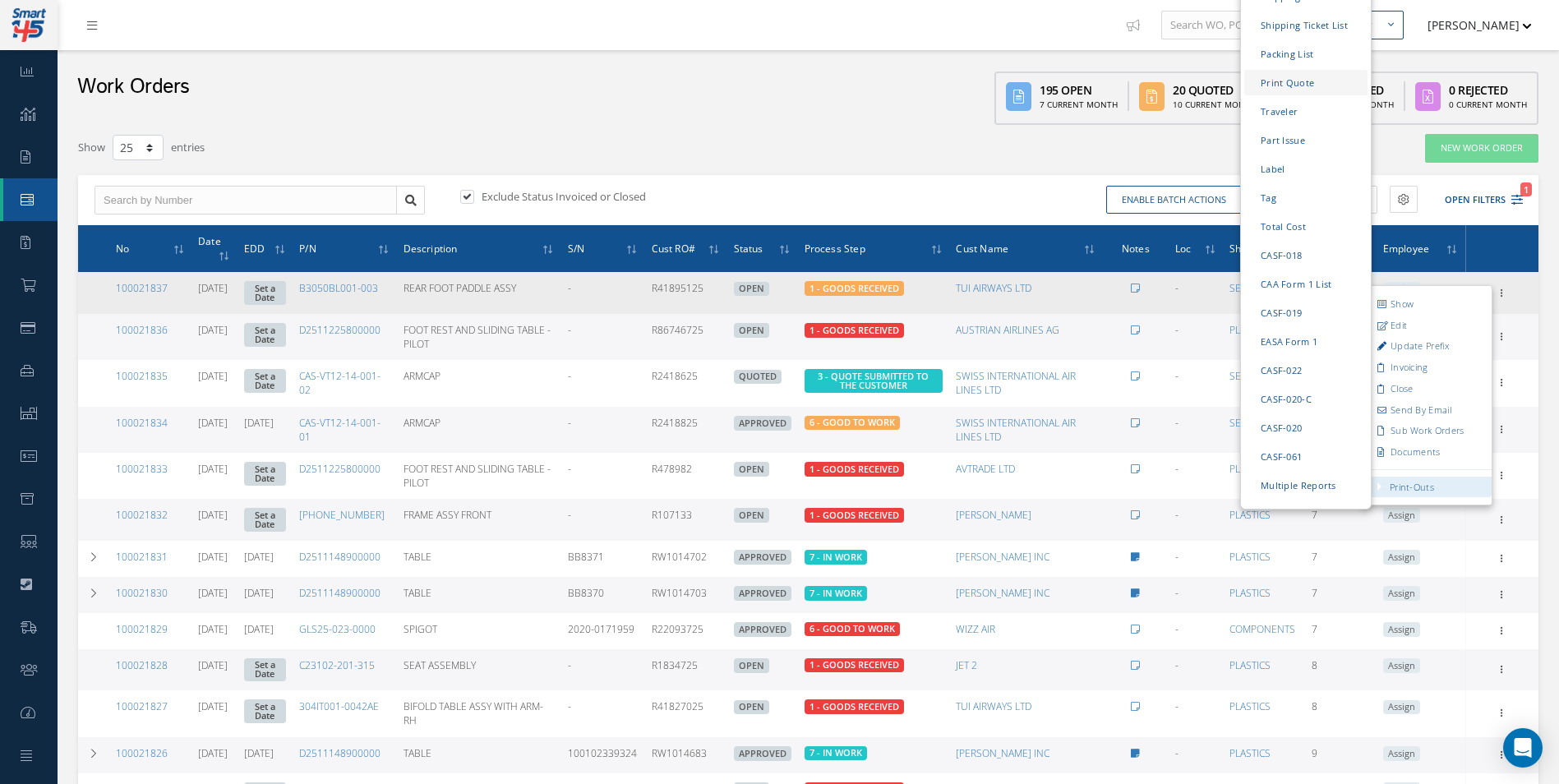
click at [1328, 69] on link "Print Quote" at bounding box center [1306, 81] width 124 height 25
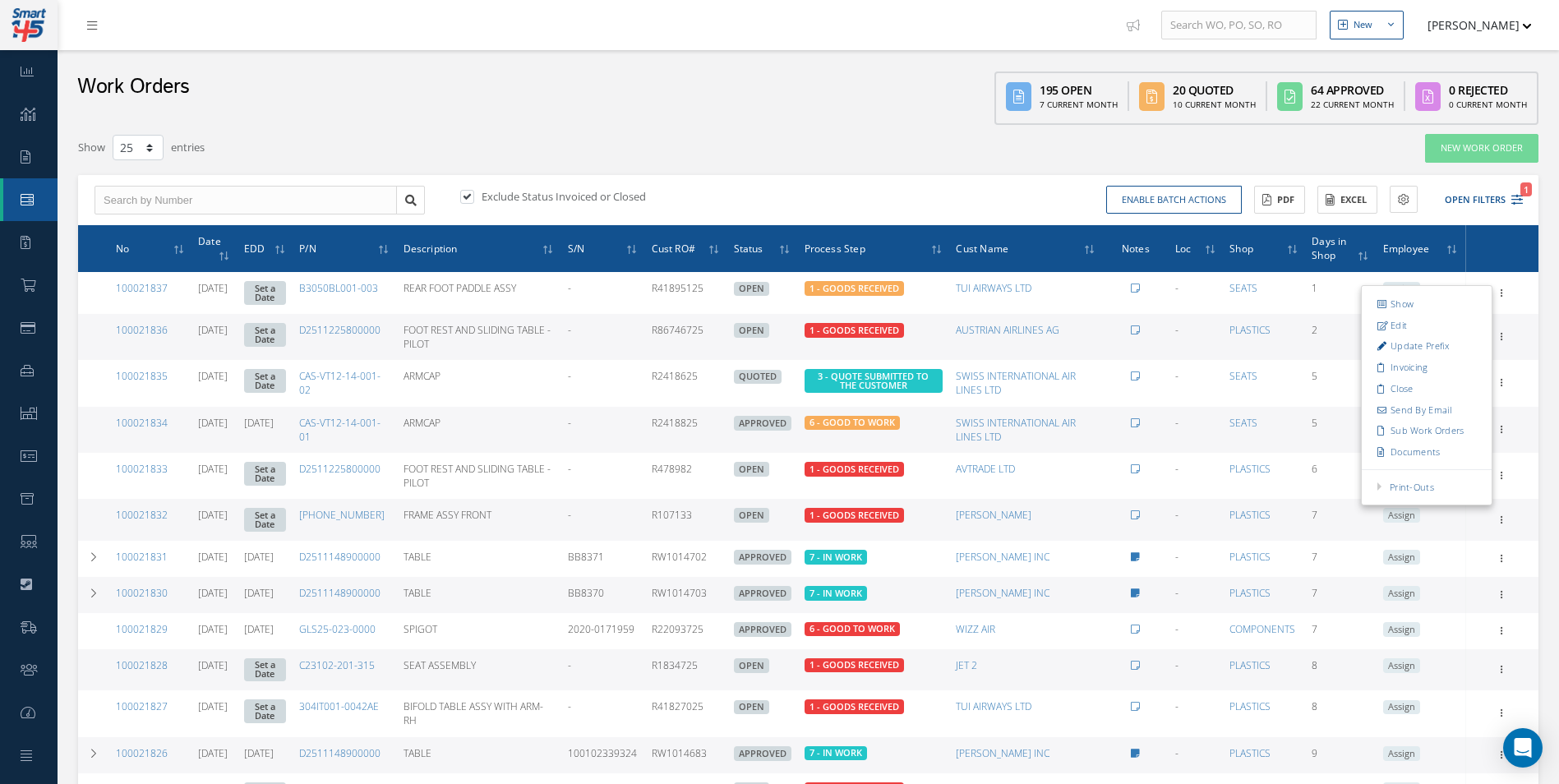
click at [440, 141] on div "Show 10 25 50 100 entries" at bounding box center [498, 148] width 866 height 30
click at [21, 91] on link "Dashboard" at bounding box center [28, 71] width 57 height 43
